Goal: Transaction & Acquisition: Book appointment/travel/reservation

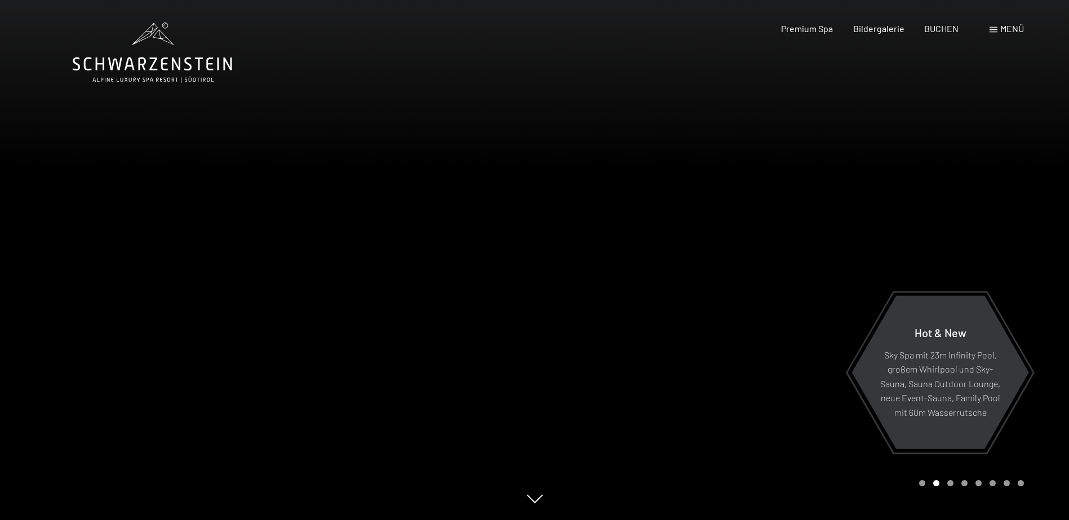
click at [948, 31] on span "BUCHEN" at bounding box center [941, 28] width 34 height 11
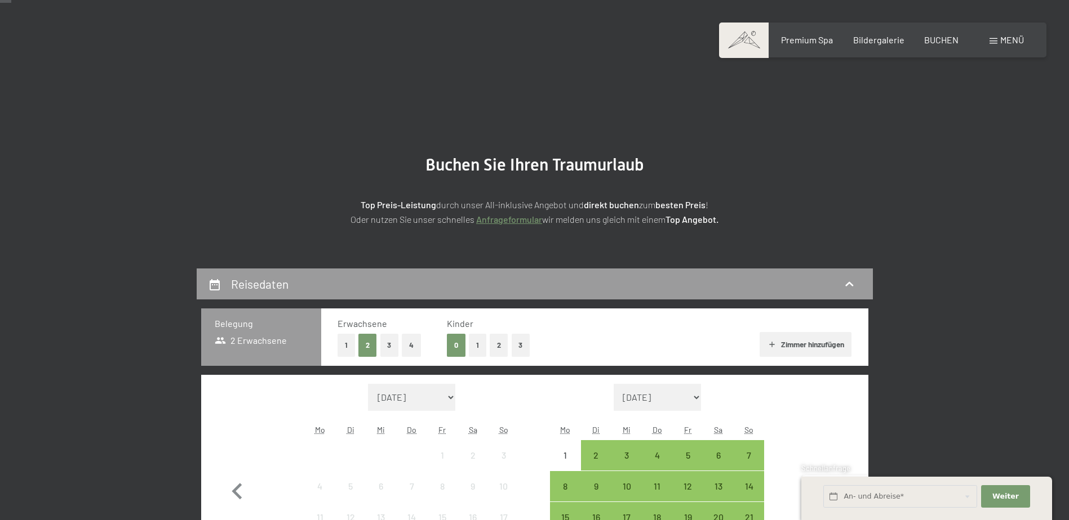
scroll to position [169, 0]
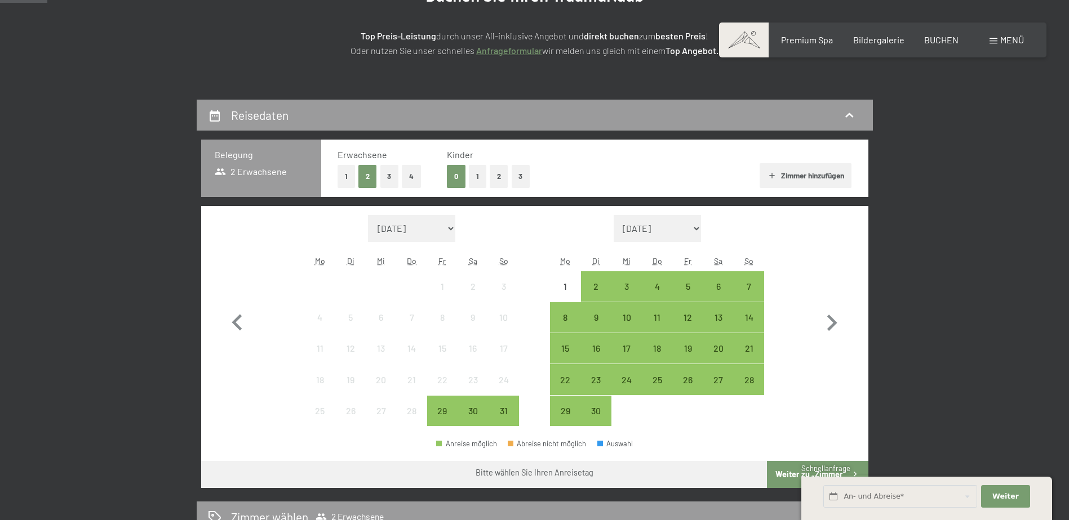
click at [802, 170] on button "Zimmer hinzufügen" at bounding box center [805, 175] width 92 height 25
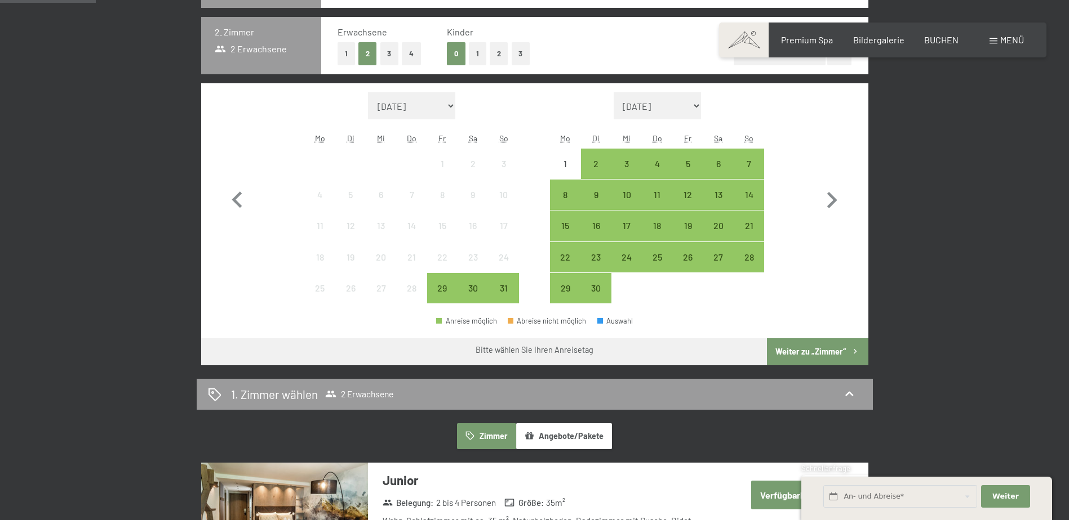
scroll to position [338, 0]
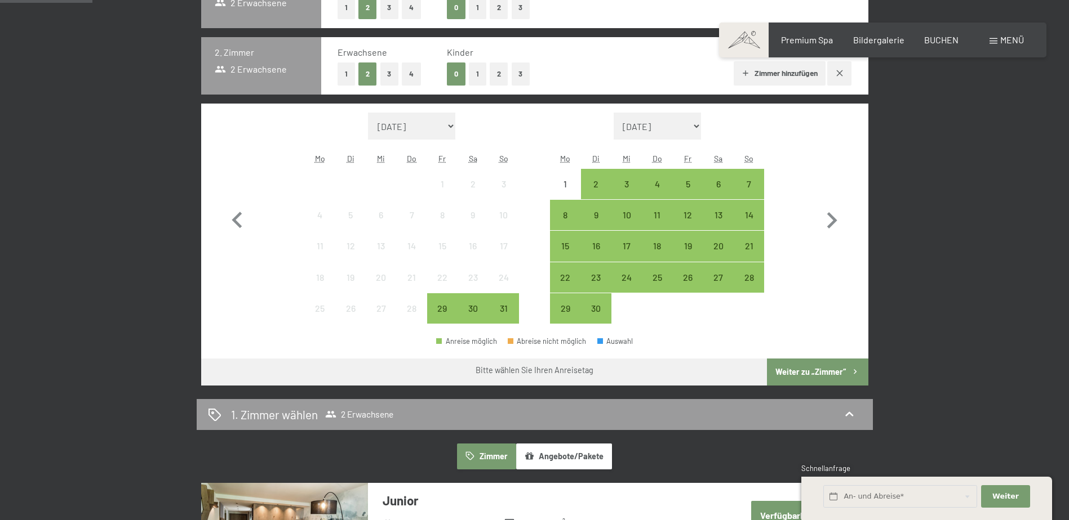
click at [835, 221] on icon "button" at bounding box center [832, 220] width 10 height 16
select select "2025-09-01"
select select "2025-10-01"
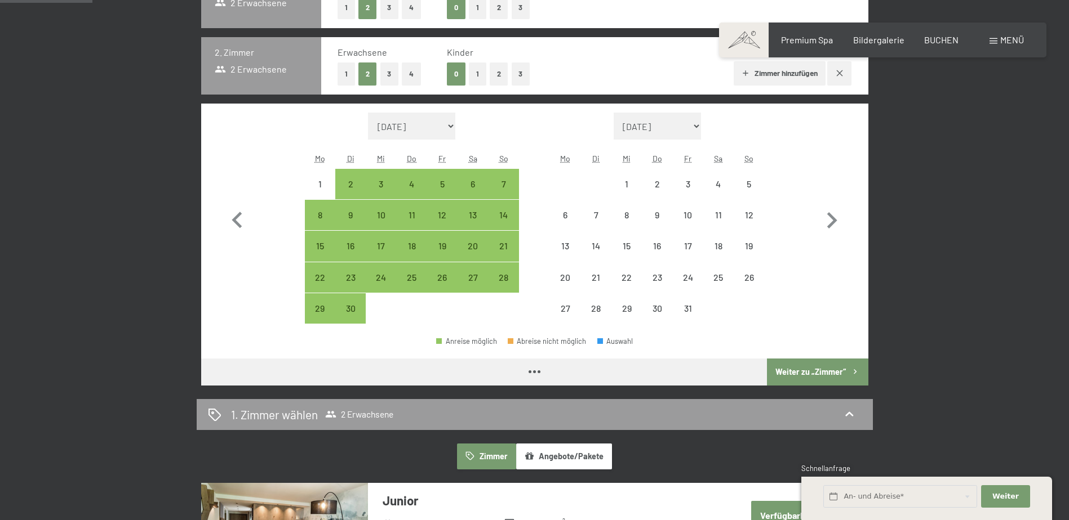
click at [835, 221] on icon "button" at bounding box center [832, 220] width 10 height 16
select select "2025-10-01"
select select "2025-11-01"
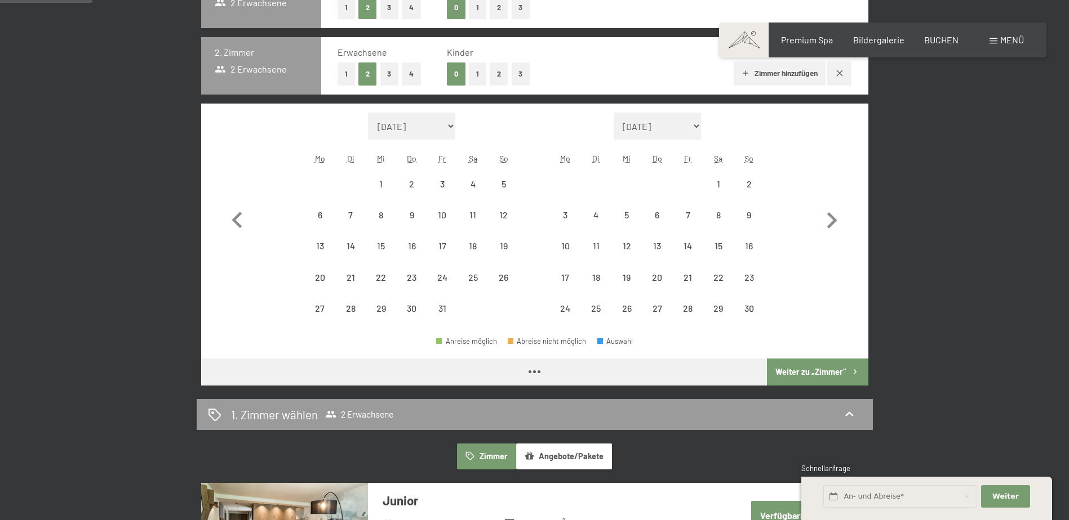
click at [835, 221] on icon "button" at bounding box center [832, 220] width 10 height 16
select select "[DATE]"
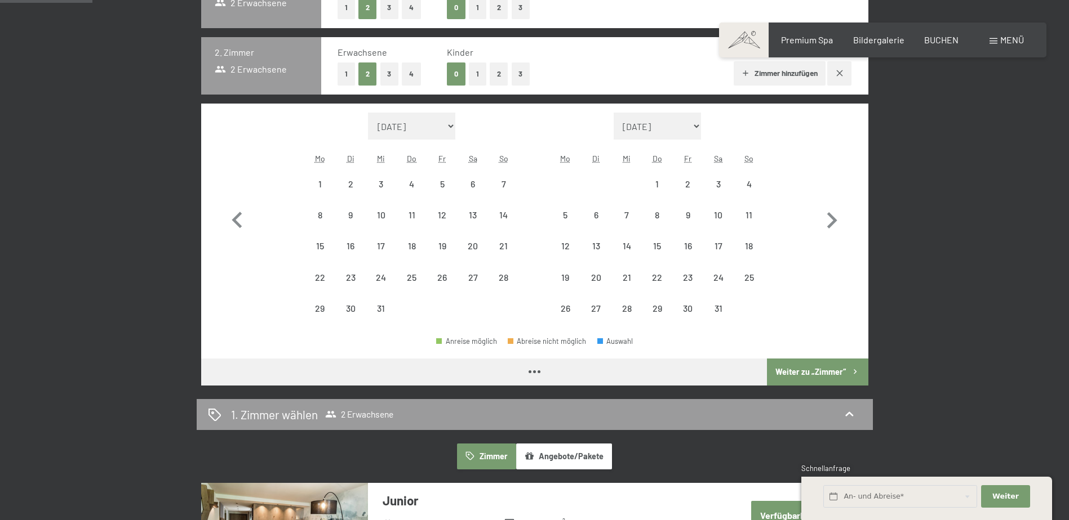
select select "[DATE]"
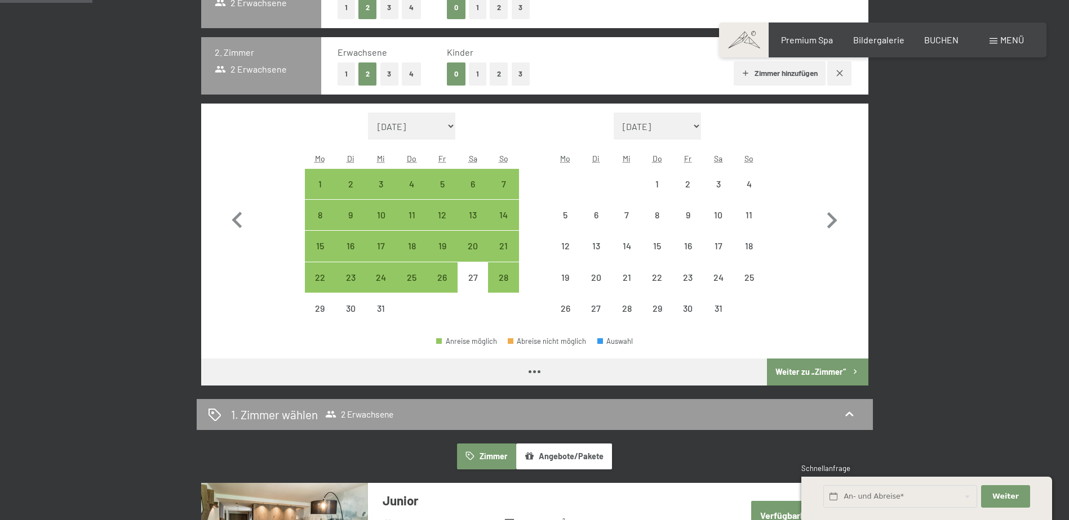
select select "[DATE]"
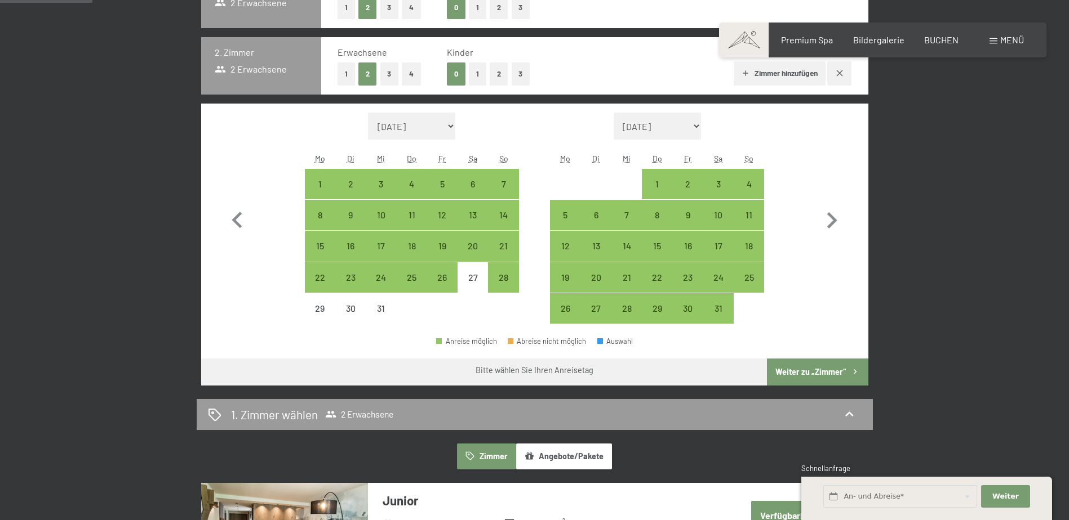
click at [442, 279] on div "26" at bounding box center [442, 287] width 28 height 28
select select "[DATE]"
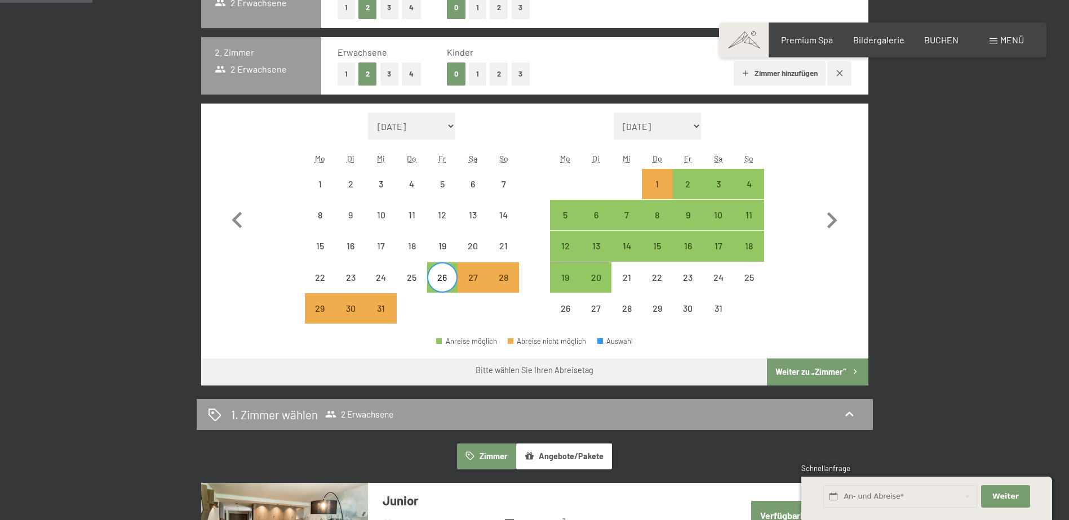
click at [560, 217] on div "5" at bounding box center [565, 225] width 28 height 28
select select "[DATE]"
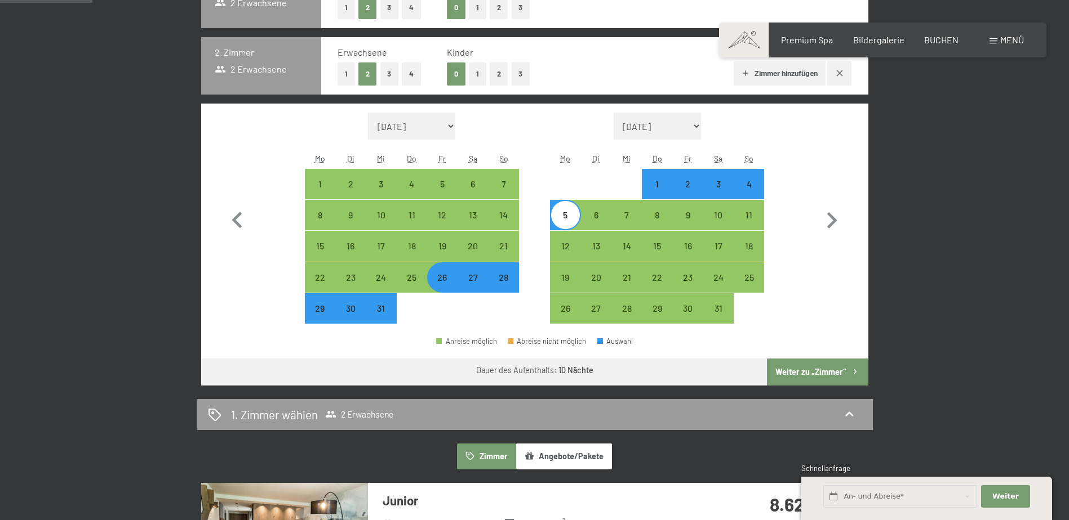
click at [832, 364] on button "Weiter zu „Zimmer“" at bounding box center [817, 372] width 101 height 27
select select "[DATE]"
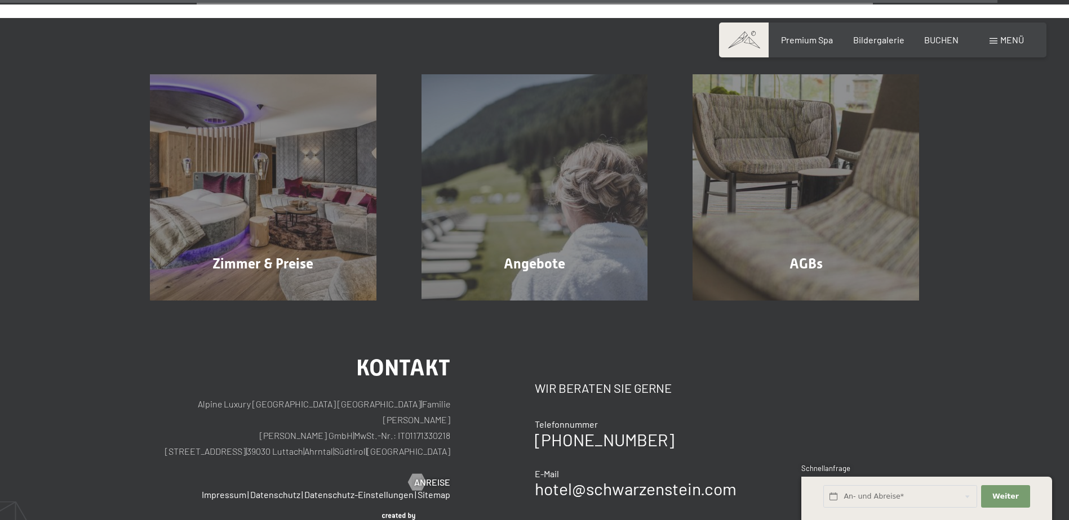
scroll to position [2578, 0]
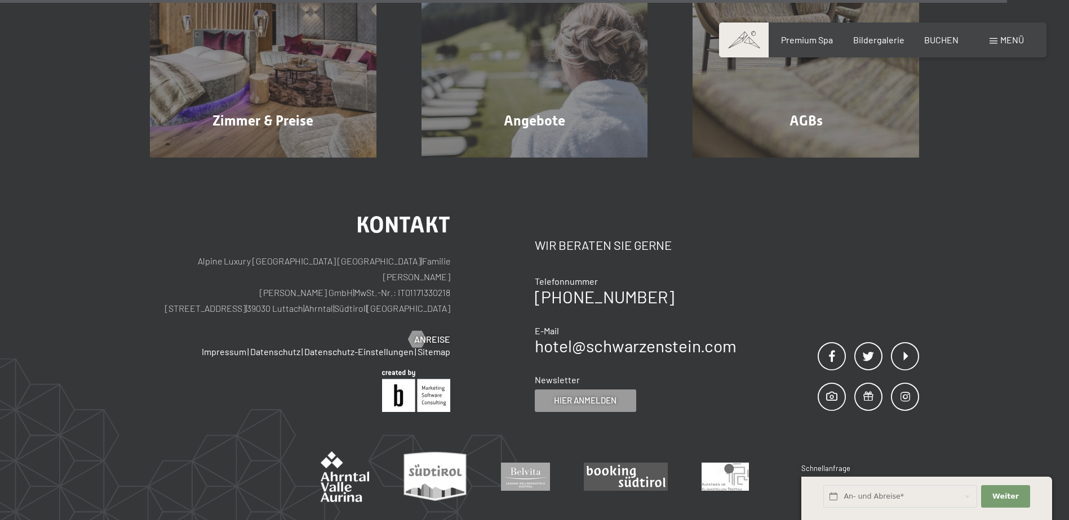
click at [549, 106] on div "Angebote Mehr erfahren" at bounding box center [535, 44] width 272 height 226
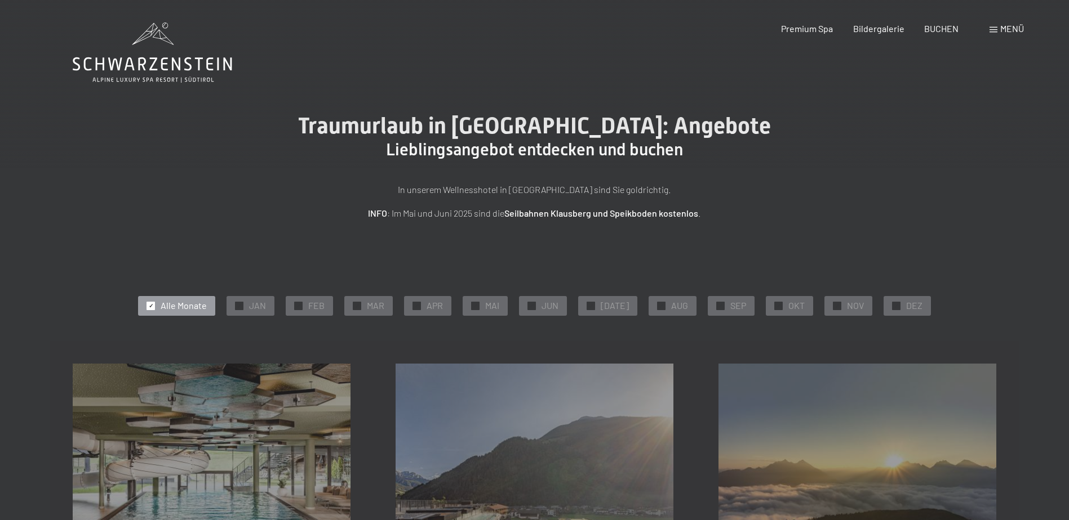
click at [894, 305] on span "✓" at bounding box center [896, 306] width 5 height 8
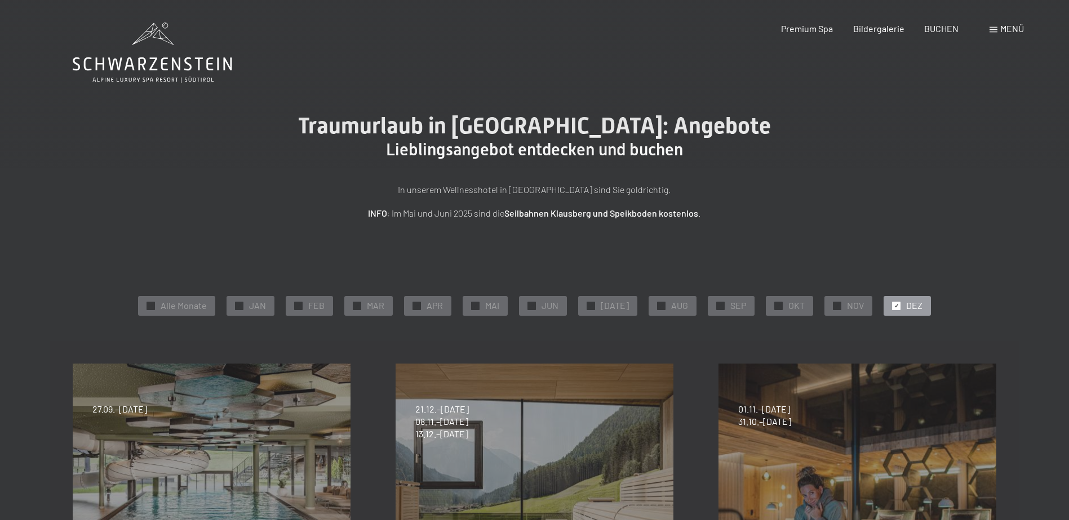
click at [242, 303] on span "✓" at bounding box center [239, 306] width 5 height 8
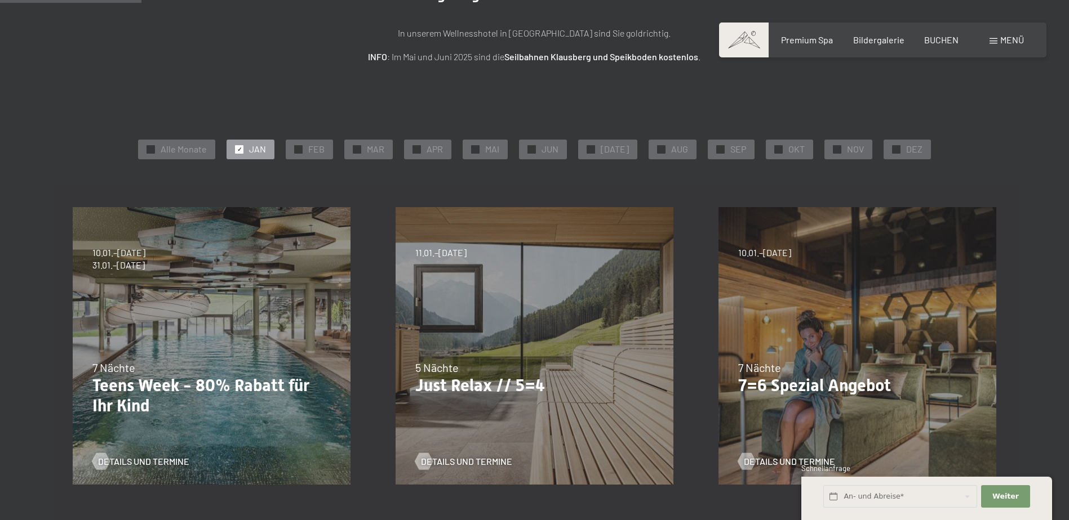
scroll to position [169, 0]
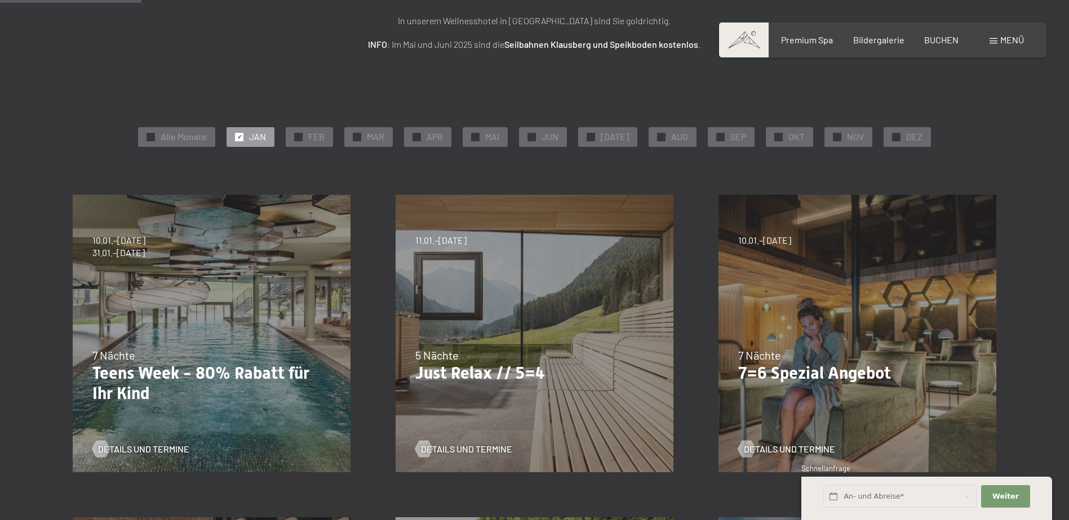
click at [893, 136] on div at bounding box center [896, 137] width 8 height 8
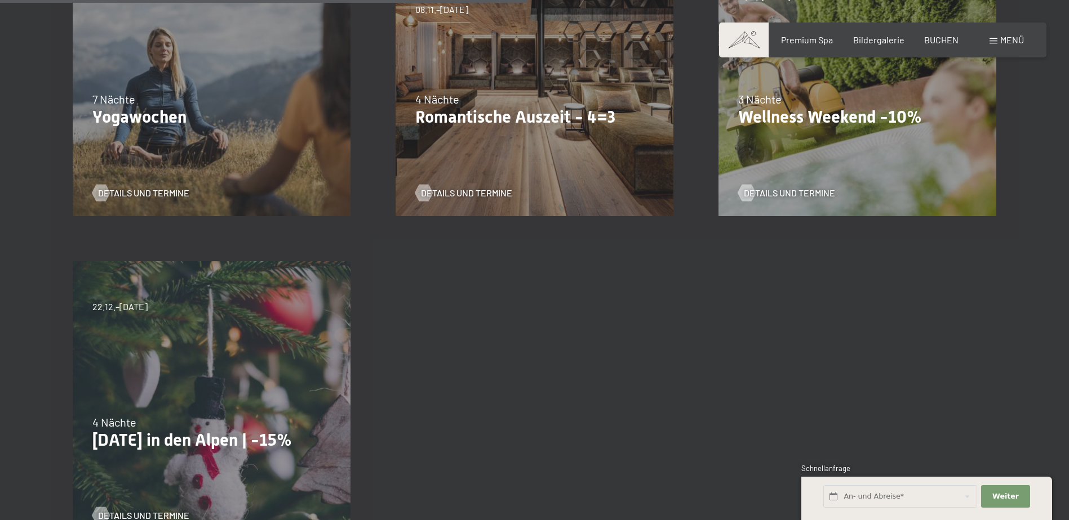
scroll to position [789, 0]
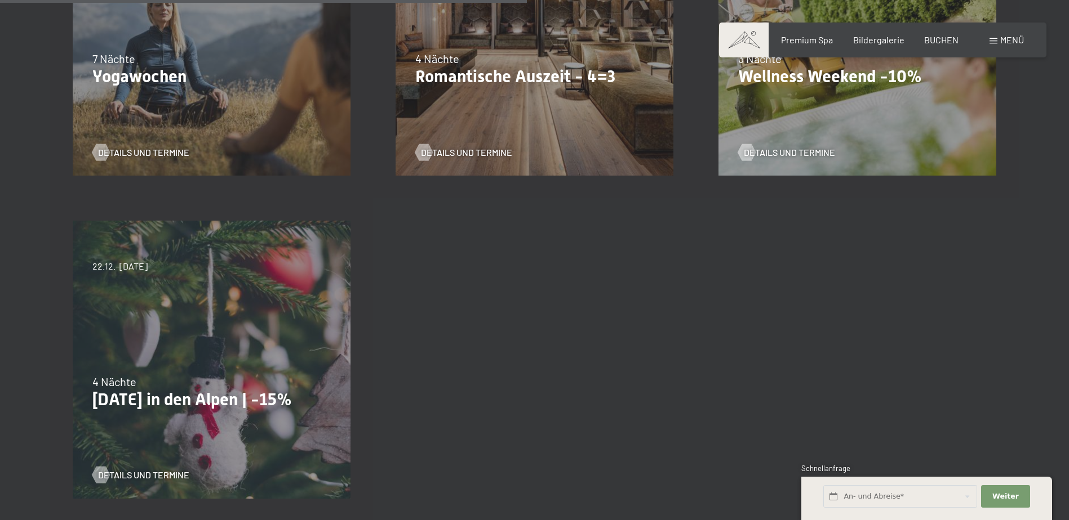
click at [297, 310] on div "22.12.–26.12.2025 4 Nächte Weihnachten in den Alpen | -15% Details und Termine" at bounding box center [211, 359] width 323 height 323
click at [135, 474] on span "Details und Termine" at bounding box center [143, 475] width 91 height 12
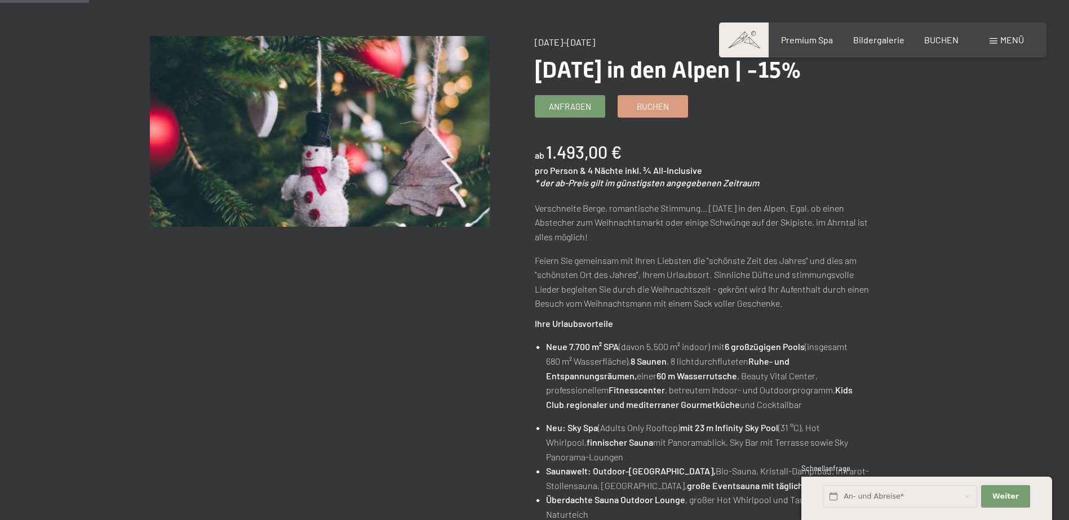
scroll to position [113, 0]
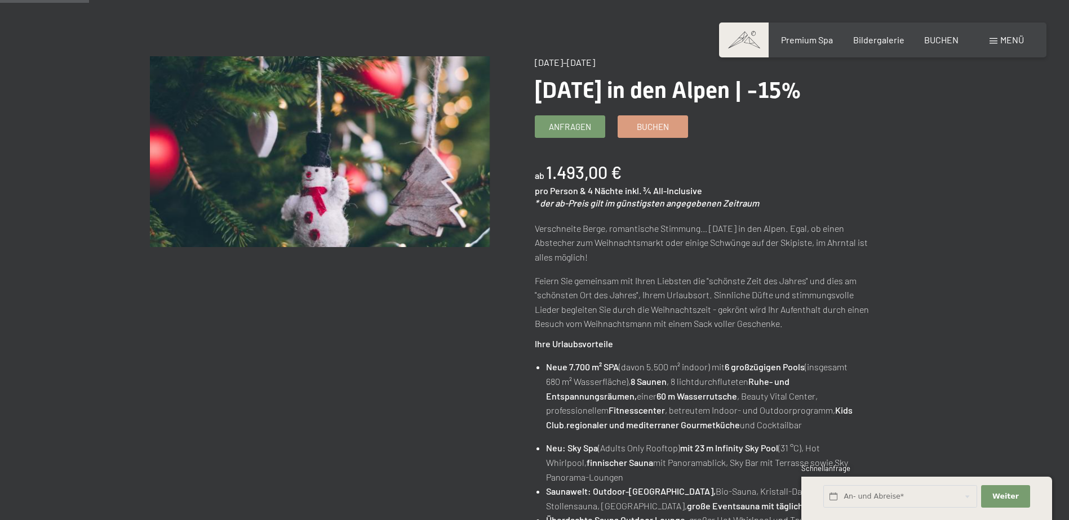
click at [646, 129] on span "Buchen" at bounding box center [653, 127] width 32 height 12
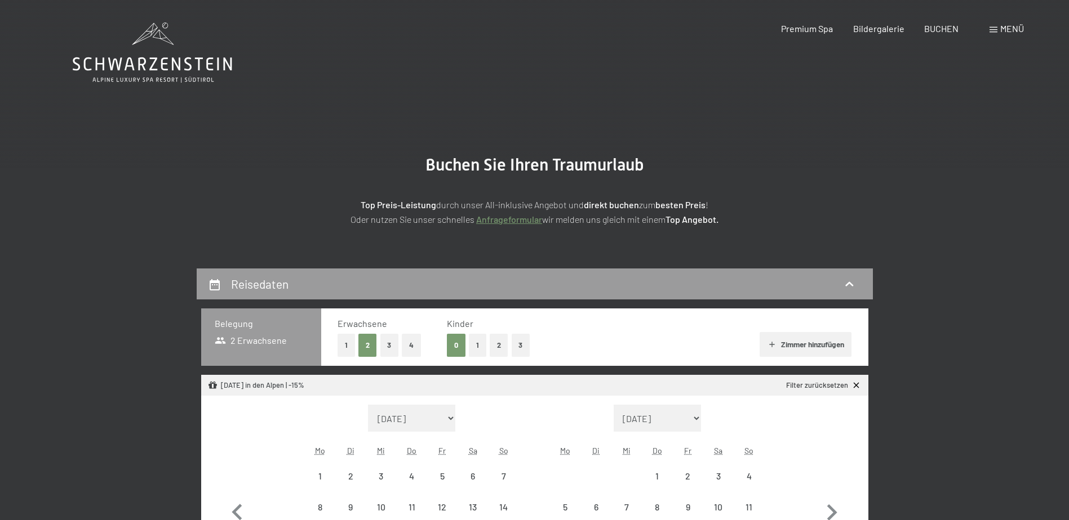
select select "[DATE]"
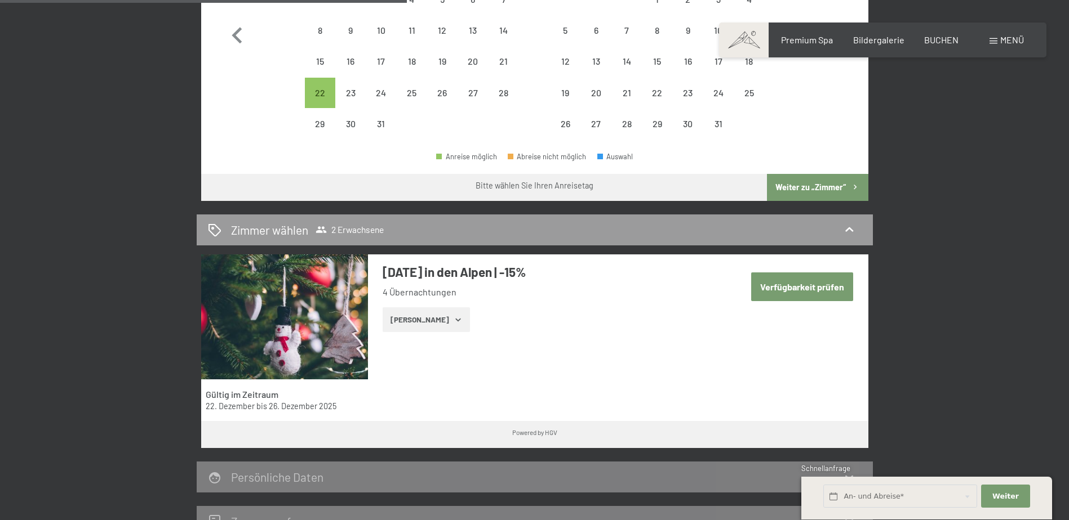
scroll to position [394, 0]
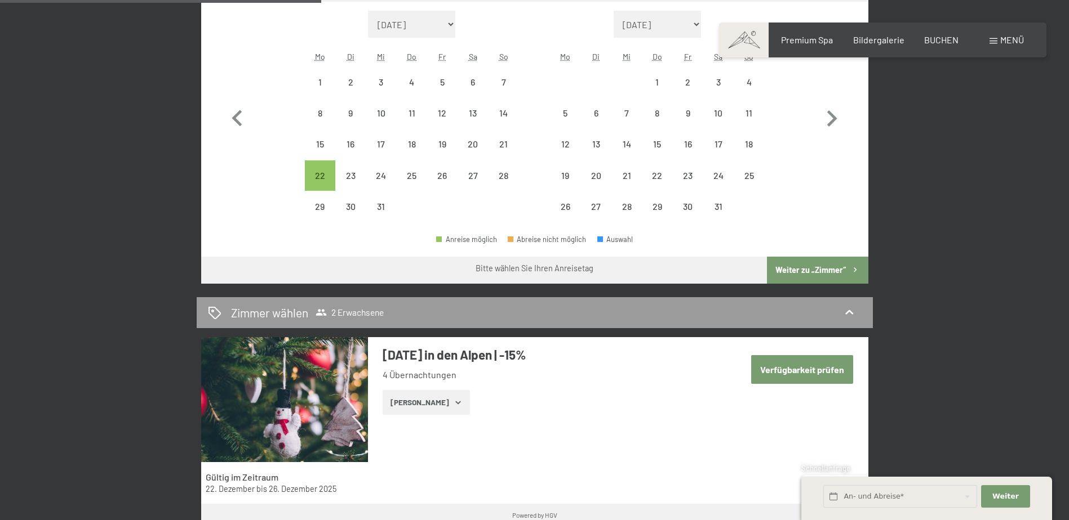
click at [354, 182] on div "23" at bounding box center [350, 185] width 28 height 28
select select "[DATE]"
click at [680, 89] on div "2" at bounding box center [687, 92] width 28 height 28
select select "[DATE]"
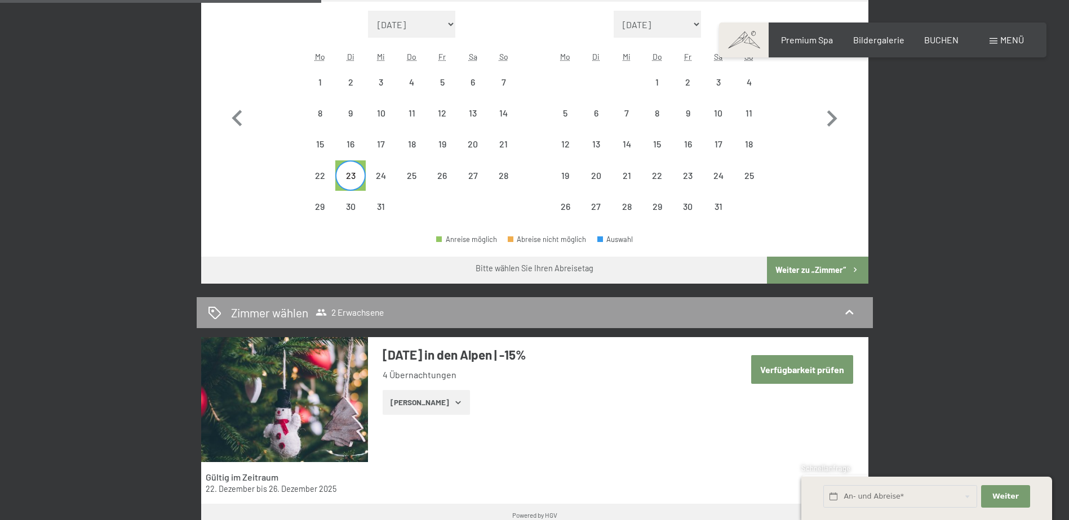
select select "[DATE]"
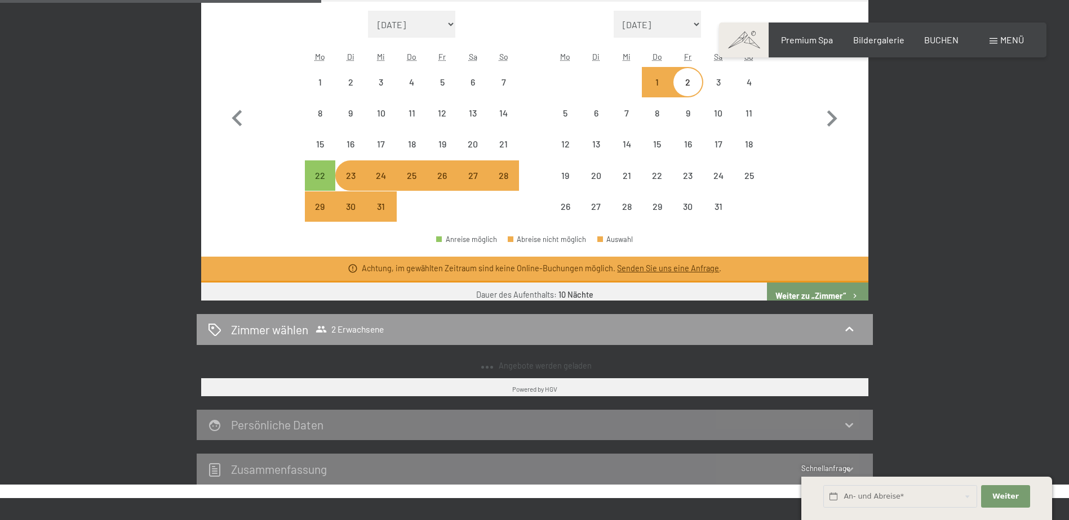
select select "[DATE]"
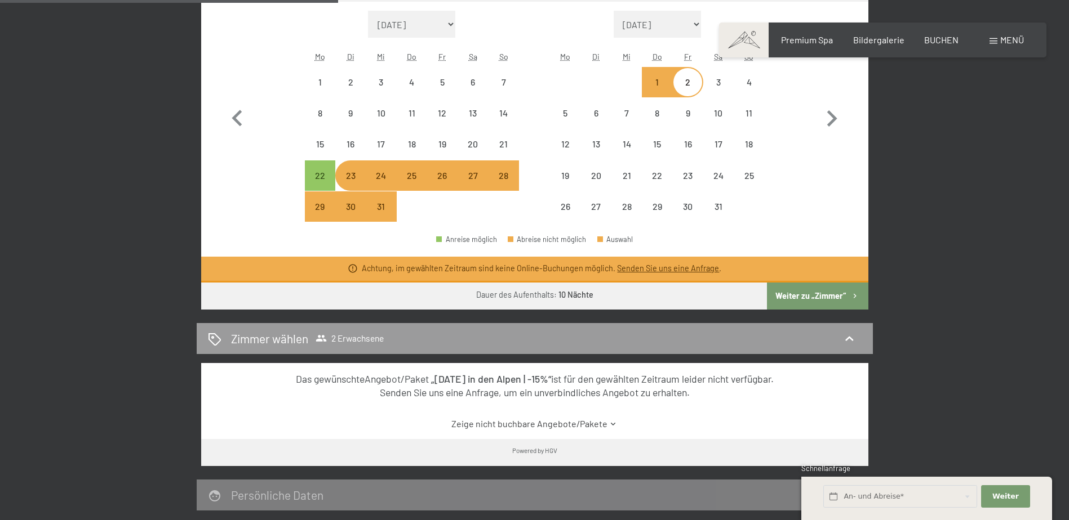
click at [326, 182] on div "22" at bounding box center [320, 185] width 28 height 28
select select "[DATE]"
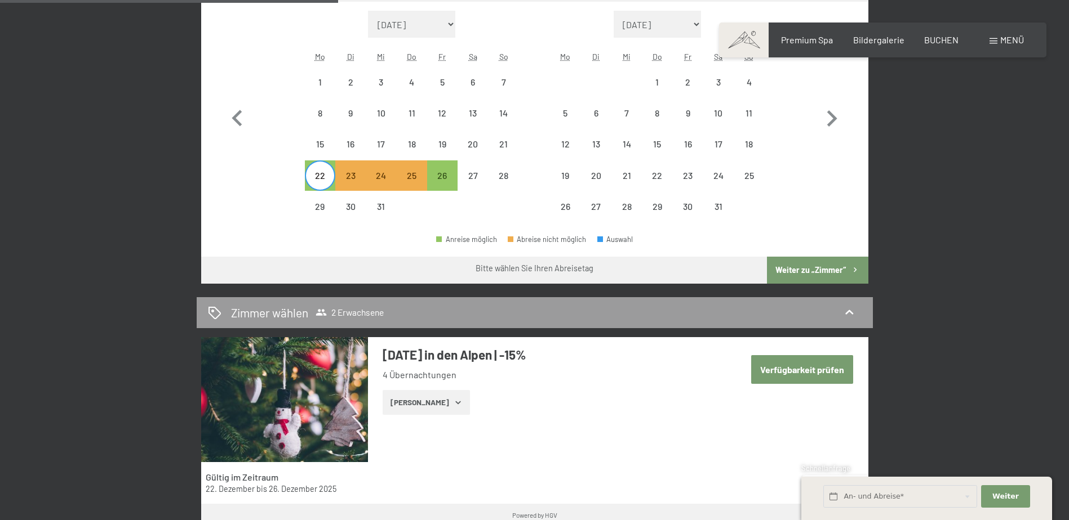
click at [447, 176] on div "26" at bounding box center [442, 185] width 28 height 28
select select "[DATE]"
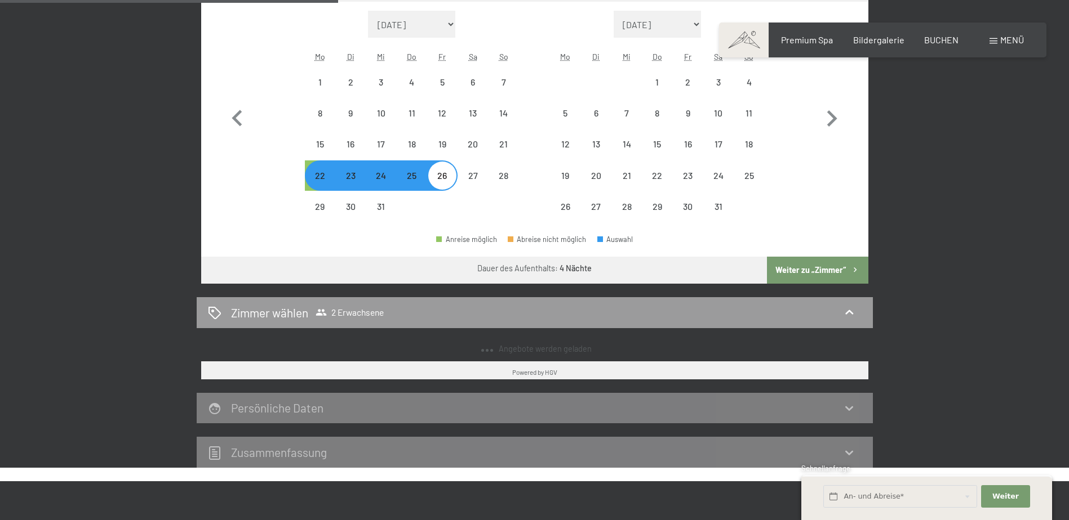
select select "[DATE]"
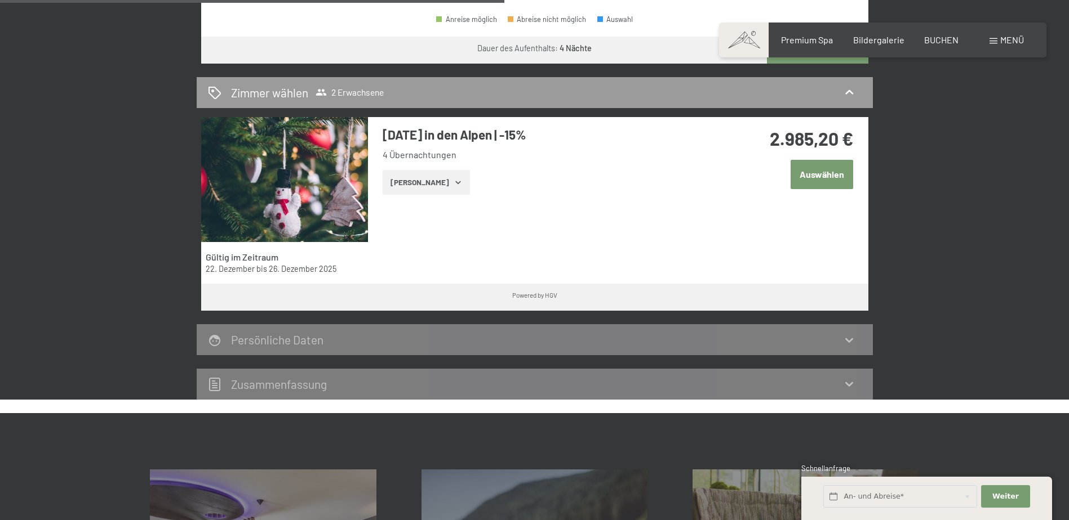
scroll to position [620, 0]
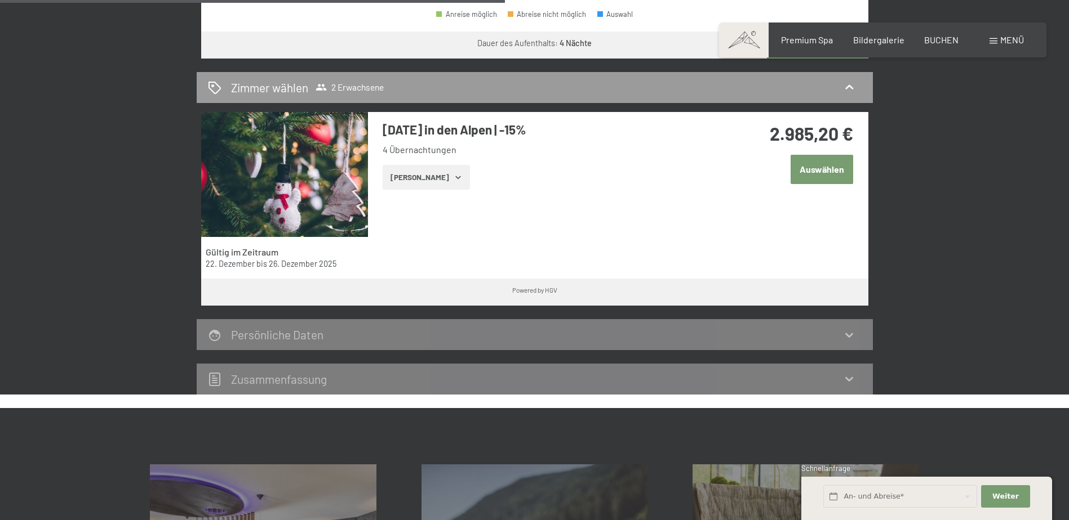
click at [453, 180] on icon "button" at bounding box center [457, 177] width 9 height 9
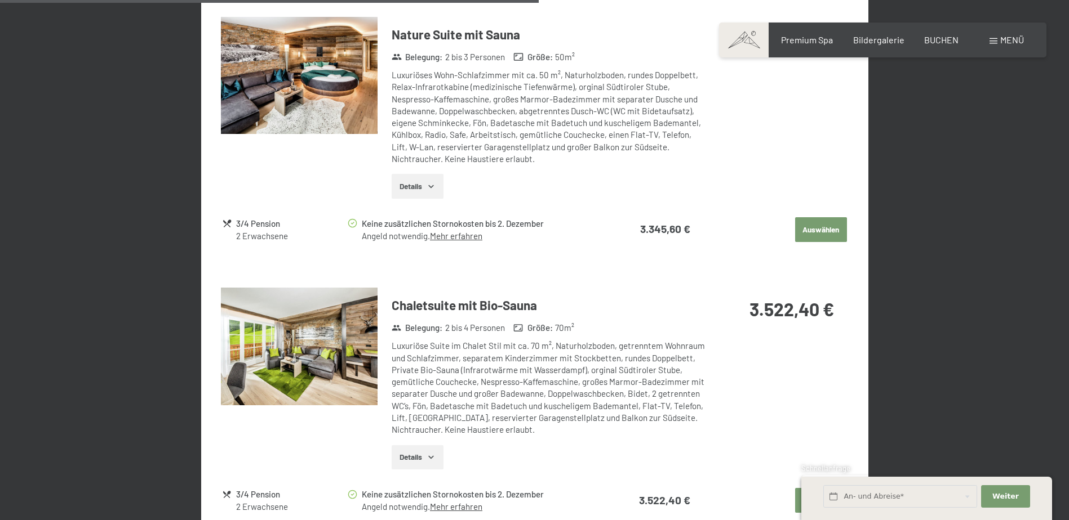
scroll to position [1746, 0]
